Goal: Entertainment & Leisure: Browse casually

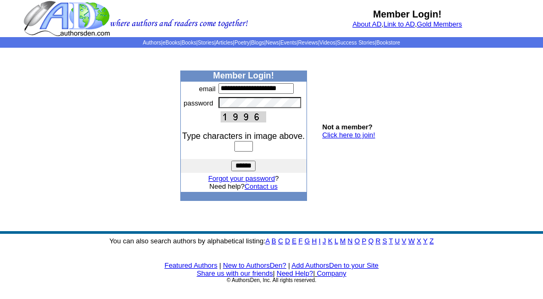
type input "**********"
click at [240, 152] on input "text" at bounding box center [243, 146] width 19 height 11
type input "****"
click at [239, 171] on input "******" at bounding box center [243, 166] width 24 height 11
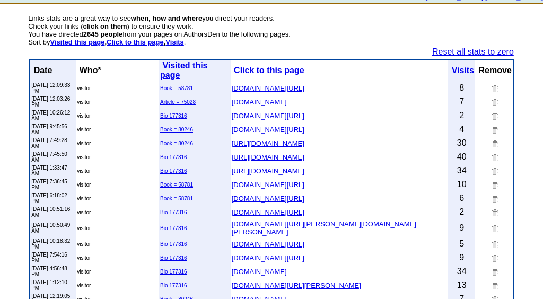
scroll to position [92, 0]
click at [171, 113] on link "Bio 177316" at bounding box center [173, 116] width 27 height 6
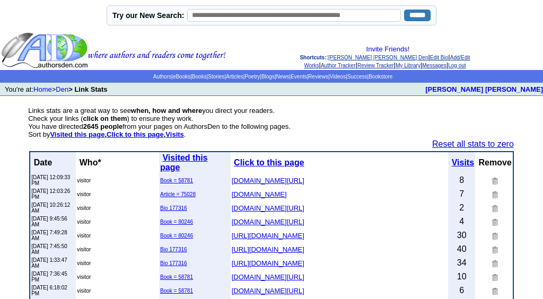
scroll to position [0, 0]
click at [49, 93] on link "Home" at bounding box center [42, 89] width 19 height 8
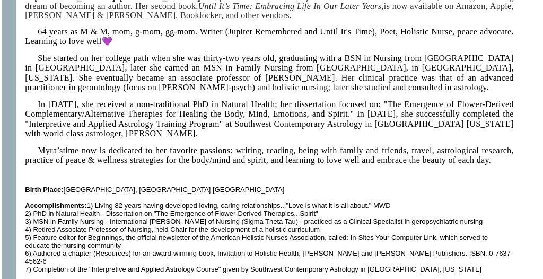
scroll to position [271, 0]
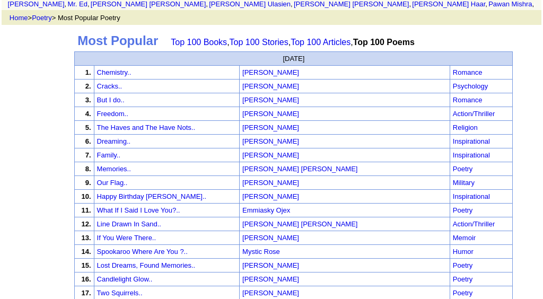
scroll to position [77, 0]
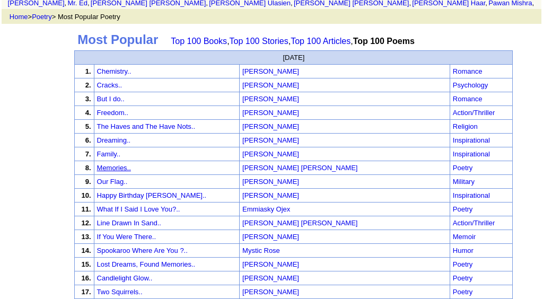
click at [111, 164] on link "Memories.." at bounding box center [114, 168] width 34 height 8
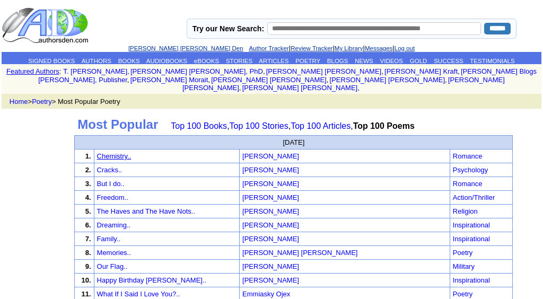
click at [118, 152] on link "Chemistry.." at bounding box center [114, 156] width 34 height 8
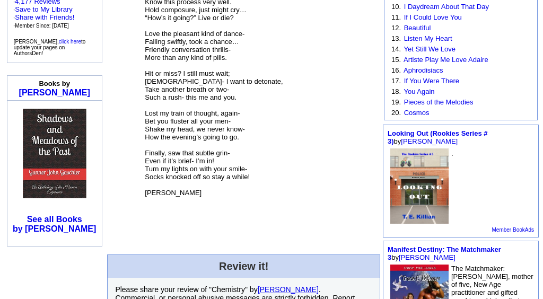
scroll to position [255, 0]
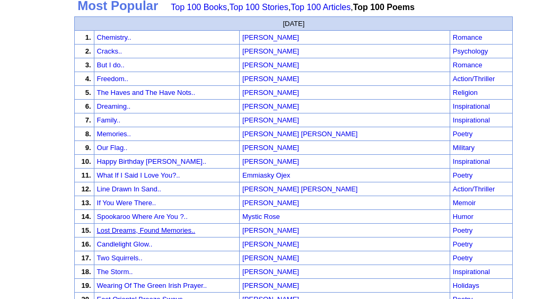
scroll to position [120, 0]
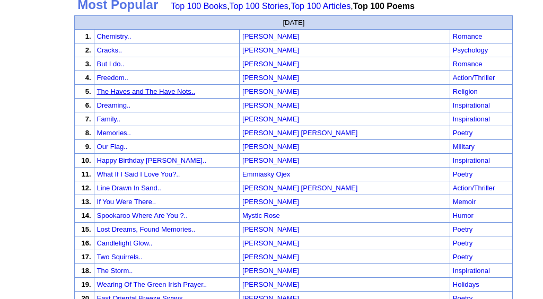
click at [121, 88] on link "The Haves and The Have Nots.." at bounding box center [146, 92] width 98 height 8
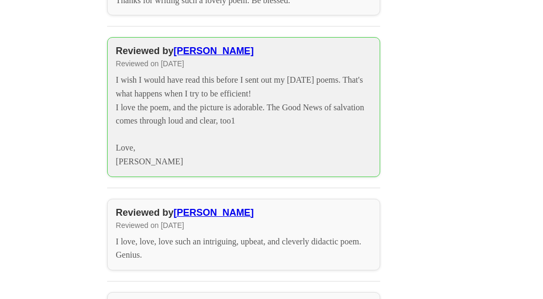
scroll to position [1435, 0]
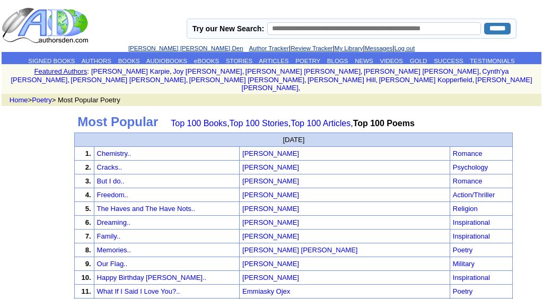
scroll to position [120, 0]
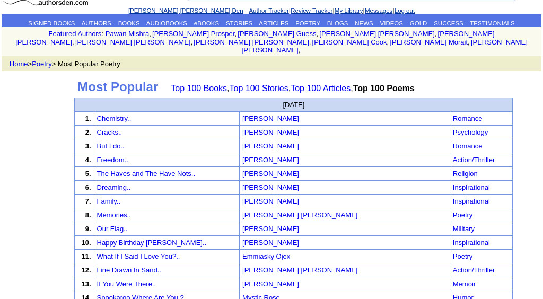
scroll to position [37, 0]
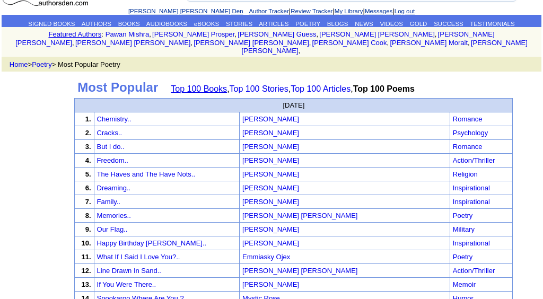
click at [199, 84] on link "Top 100 Books" at bounding box center [199, 88] width 56 height 9
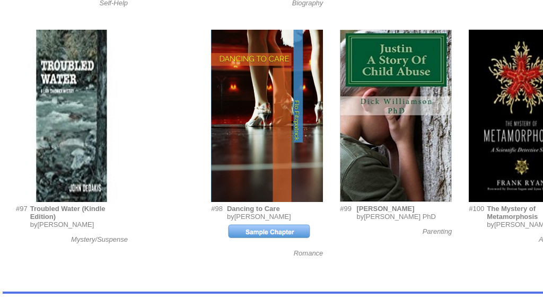
scroll to position [6198, 0]
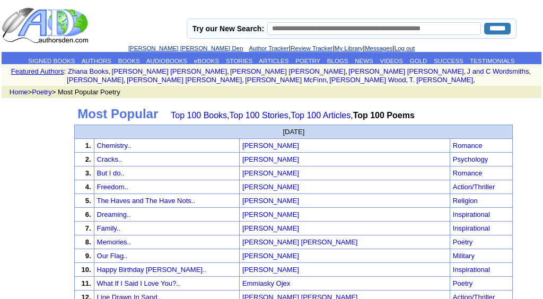
scroll to position [37, 0]
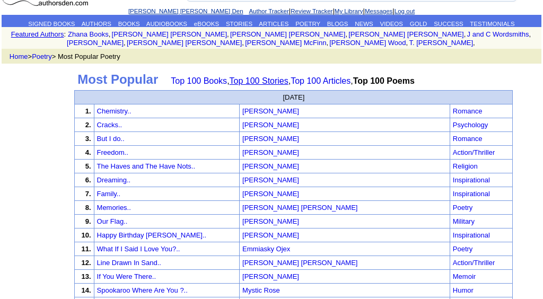
click at [260, 76] on link "Top 100 Stories" at bounding box center [259, 80] width 59 height 9
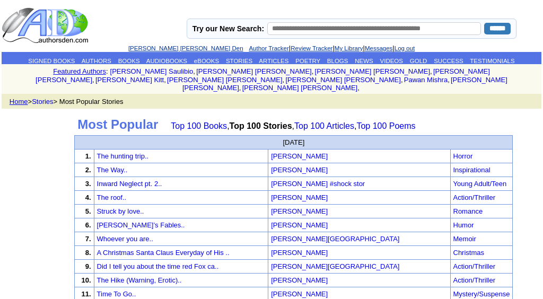
click at [22, 98] on link "Home" at bounding box center [19, 102] width 19 height 8
